Goal: Navigation & Orientation: Find specific page/section

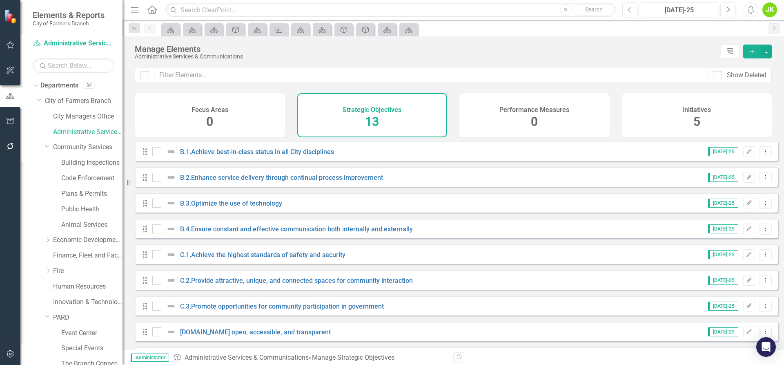
scroll to position [240, 0]
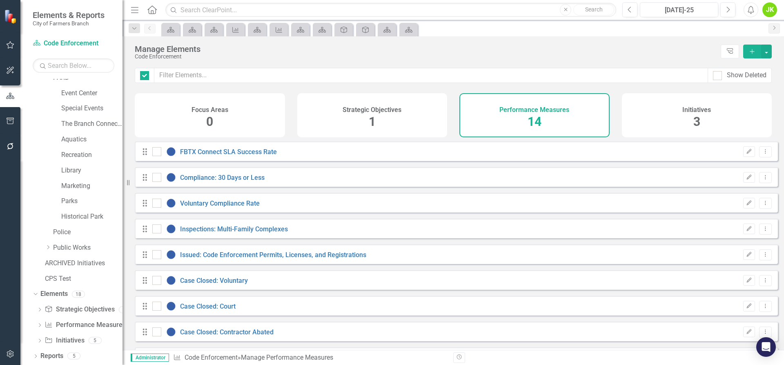
checkbox input "false"
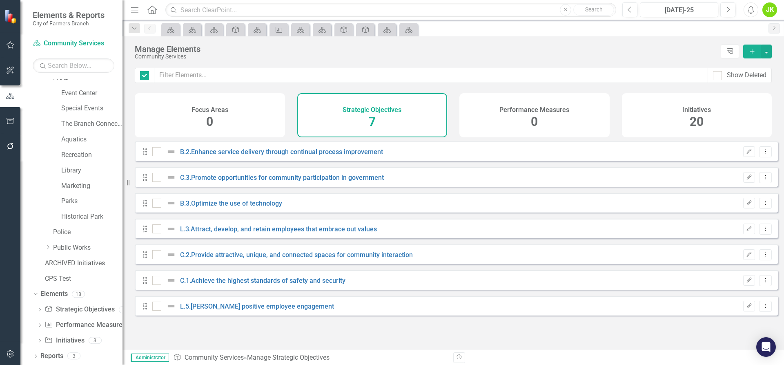
checkbox input "false"
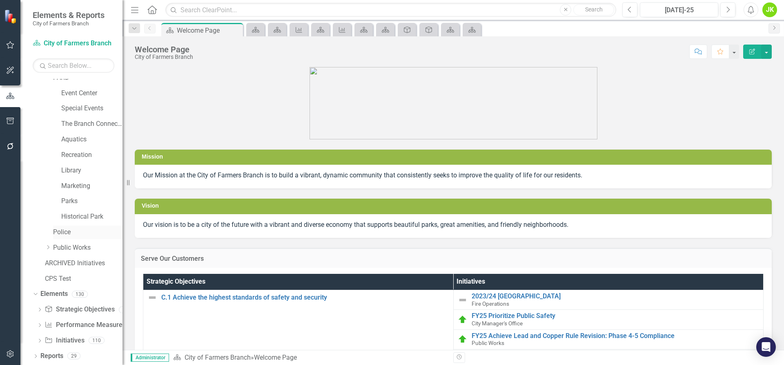
click at [69, 233] on link "Police" at bounding box center [87, 231] width 69 height 9
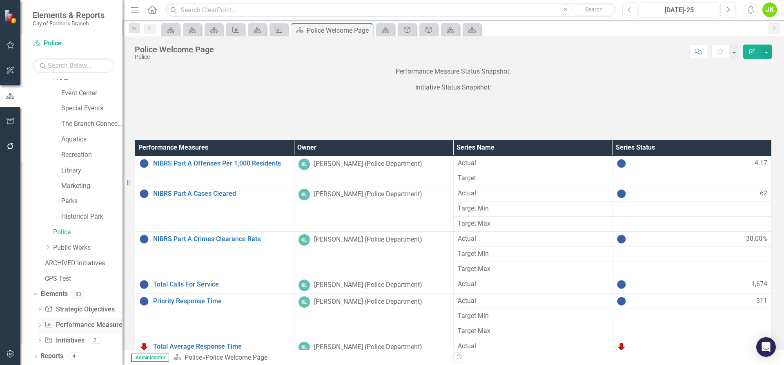
click at [74, 325] on link "Performance Measure Performance Measures" at bounding box center [85, 324] width 81 height 9
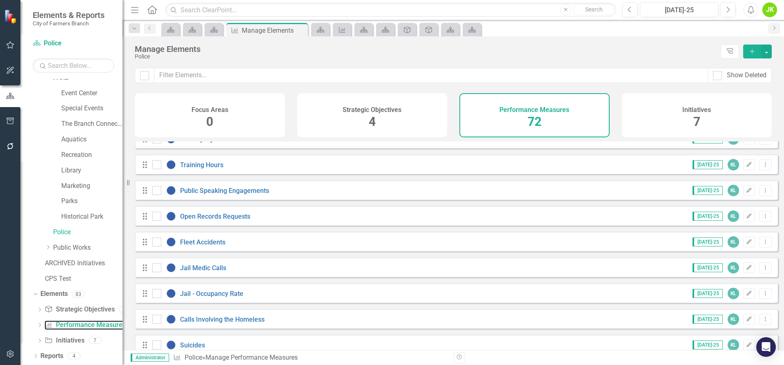
scroll to position [1650, 0]
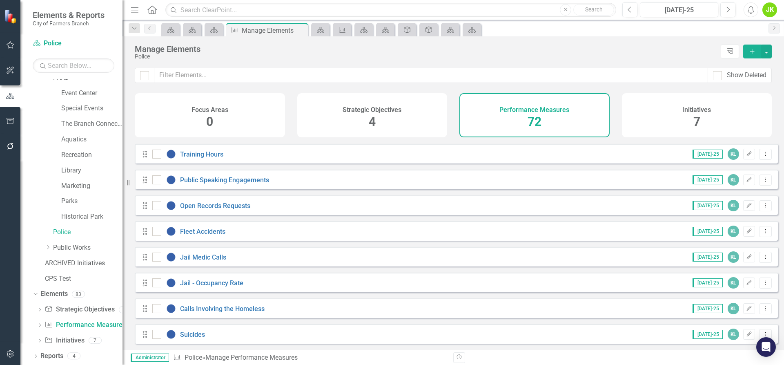
click at [360, 116] on div "Strategic Objectives 4" at bounding box center [372, 115] width 150 height 44
